Goal: Information Seeking & Learning: Learn about a topic

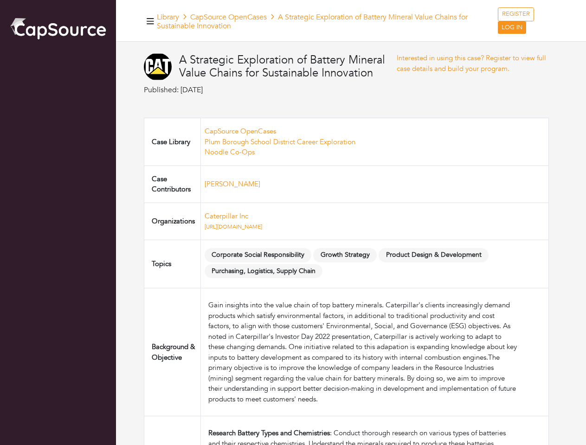
click at [293, 223] on td "Caterpillar Inc https://www.caterpillar.com/" at bounding box center [374, 221] width 348 height 37
click at [150, 21] on icon "button" at bounding box center [150, 21] width 7 height 6
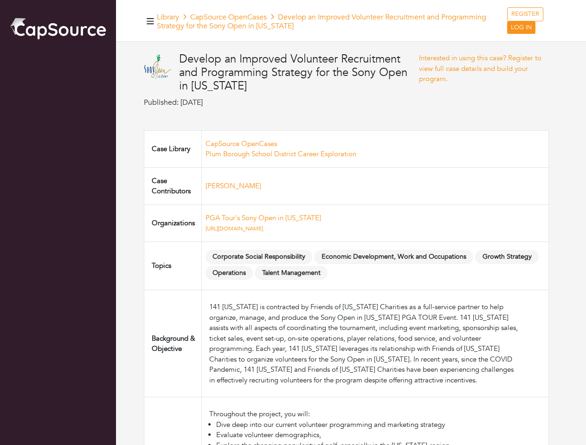
click at [293, 223] on td "PGA Tour's Sony Open in [US_STATE] [URL][DOMAIN_NAME]" at bounding box center [374, 223] width 347 height 37
click at [150, 21] on icon "button" at bounding box center [150, 21] width 7 height 6
